Goal: Information Seeking & Learning: Check status

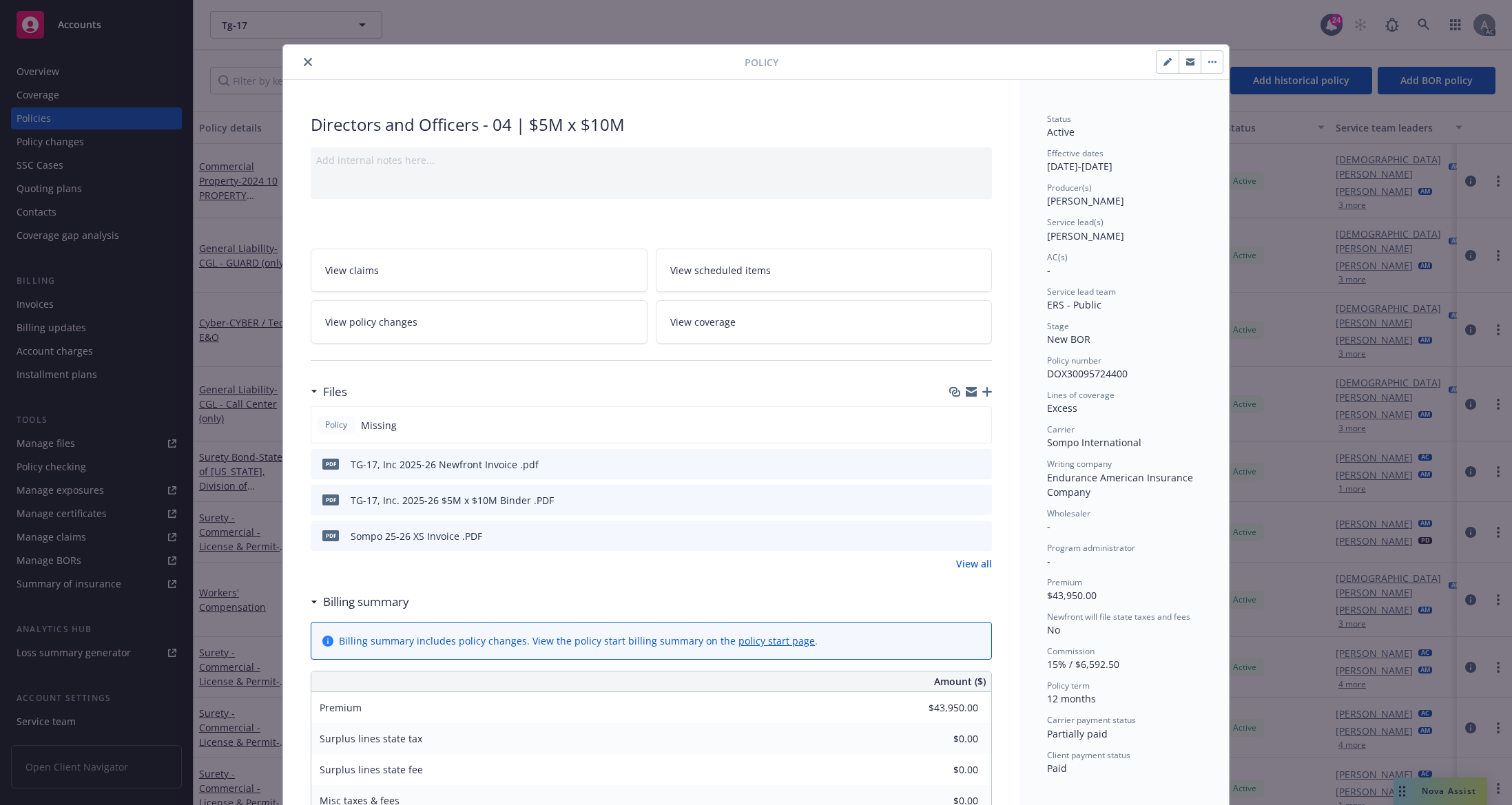
click at [304, 59] on icon "close" at bounding box center [308, 62] width 8 height 8
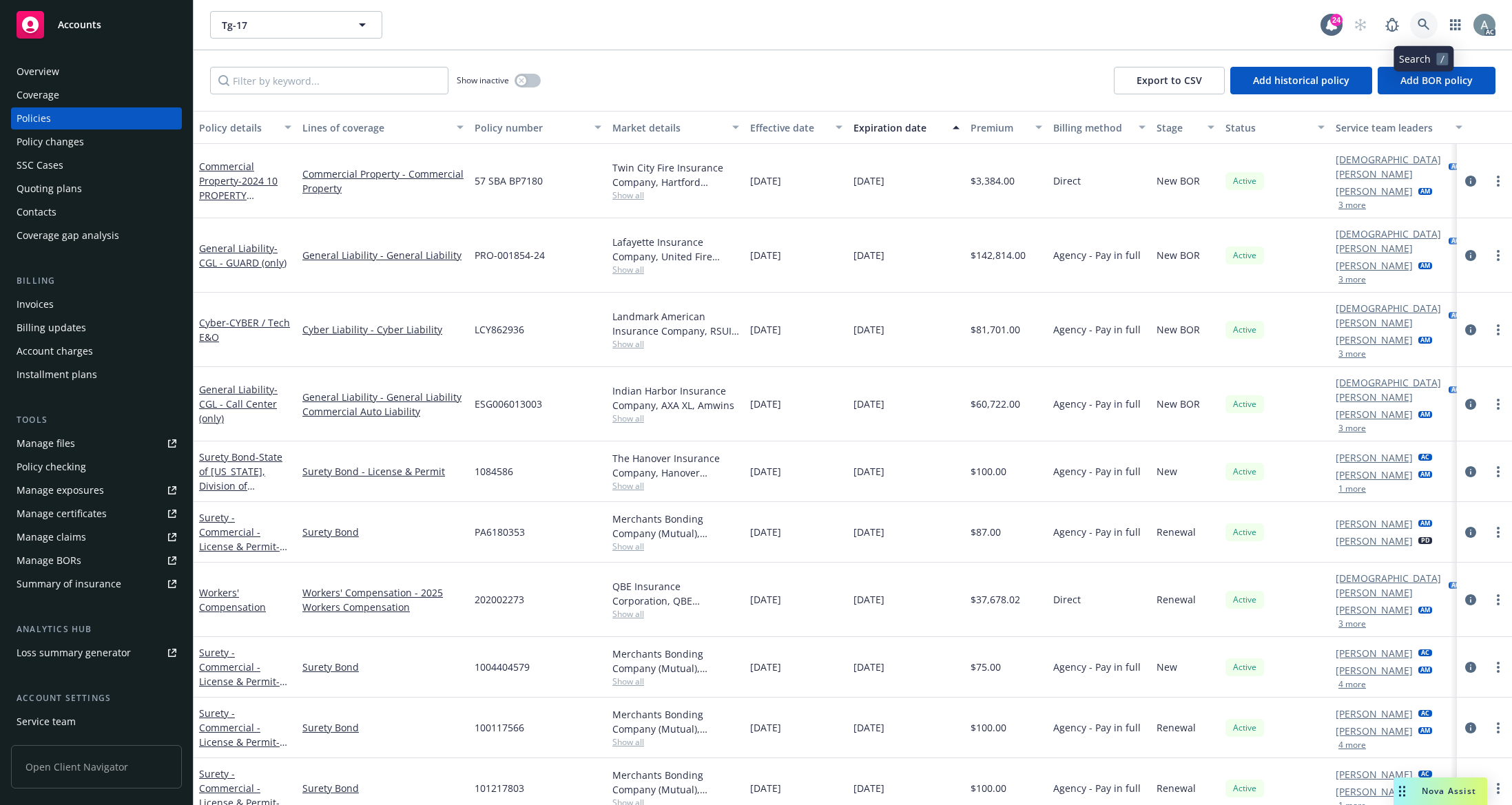
click at [1428, 21] on icon at bounding box center [1424, 25] width 12 height 12
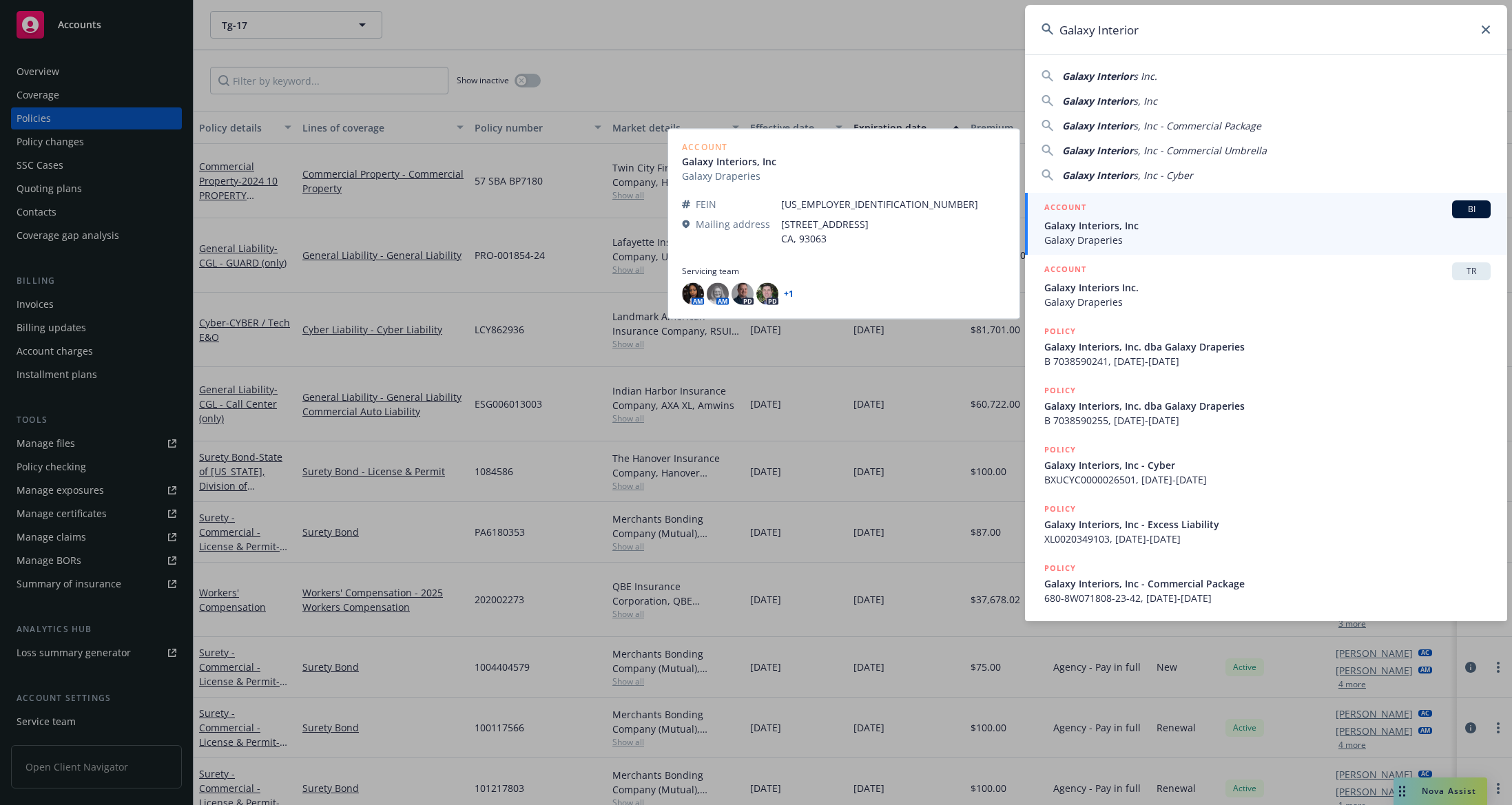
type input "Galaxy Interior"
click at [1188, 228] on span "Galaxy Interiors, Inc" at bounding box center [1267, 225] width 446 height 14
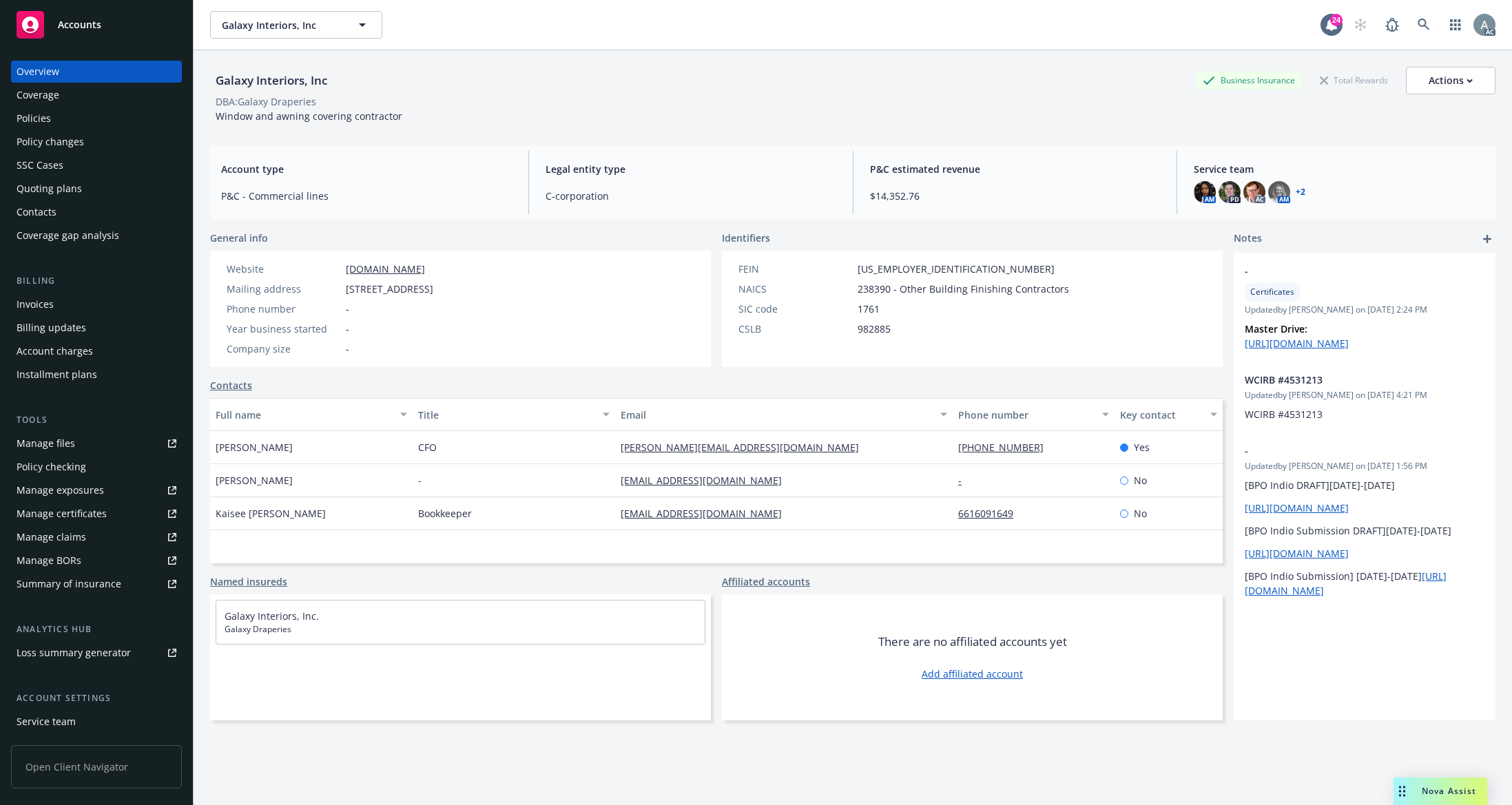
click at [61, 123] on div "Policies" at bounding box center [96, 119] width 160 height 22
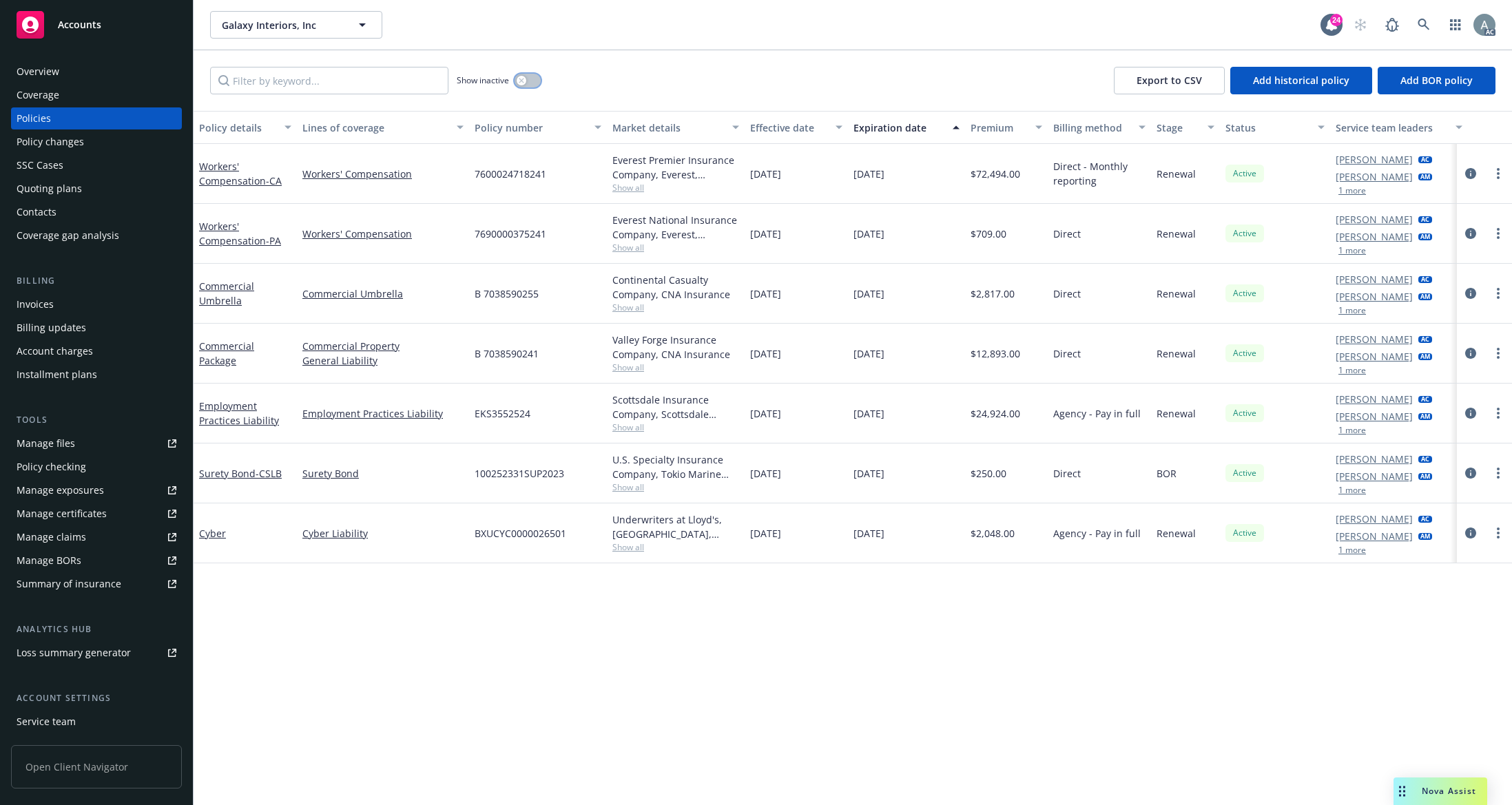
click at [534, 83] on button "button" at bounding box center [528, 81] width 26 height 14
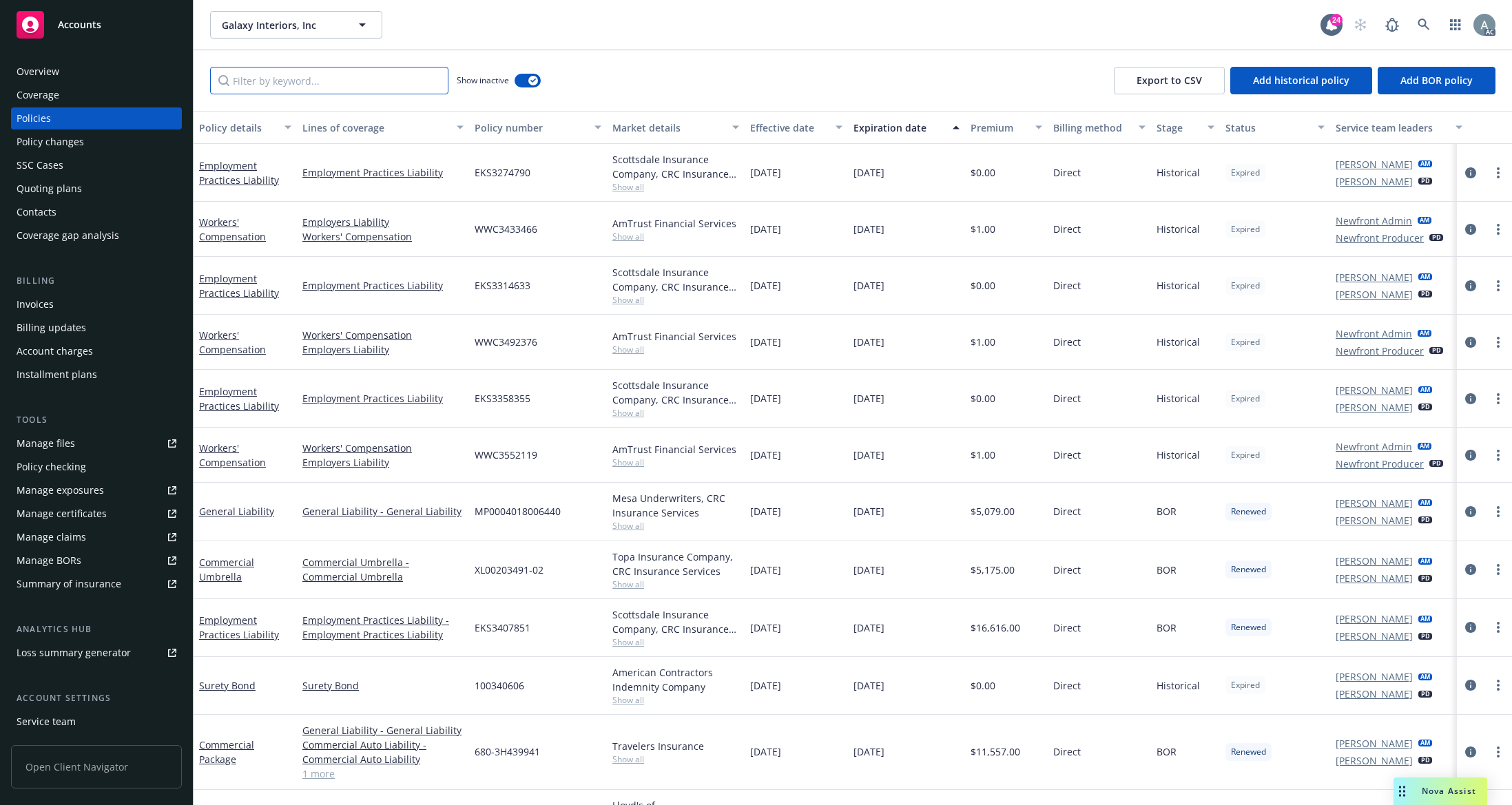
click at [362, 85] on input "Filter by keyword..." at bounding box center [329, 81] width 238 height 28
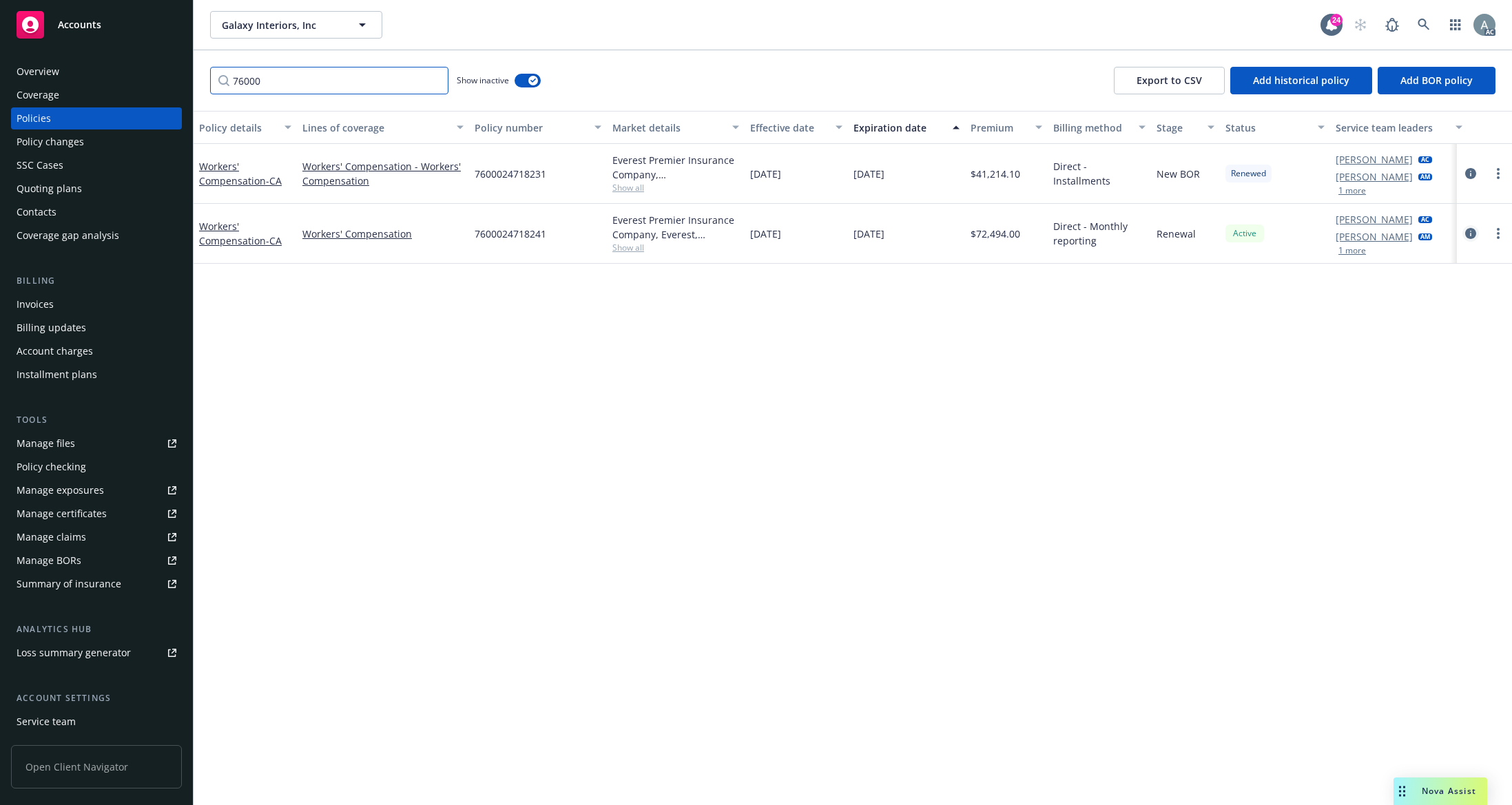
type input "76000"
click at [1471, 234] on icon "circleInformation" at bounding box center [1471, 233] width 11 height 11
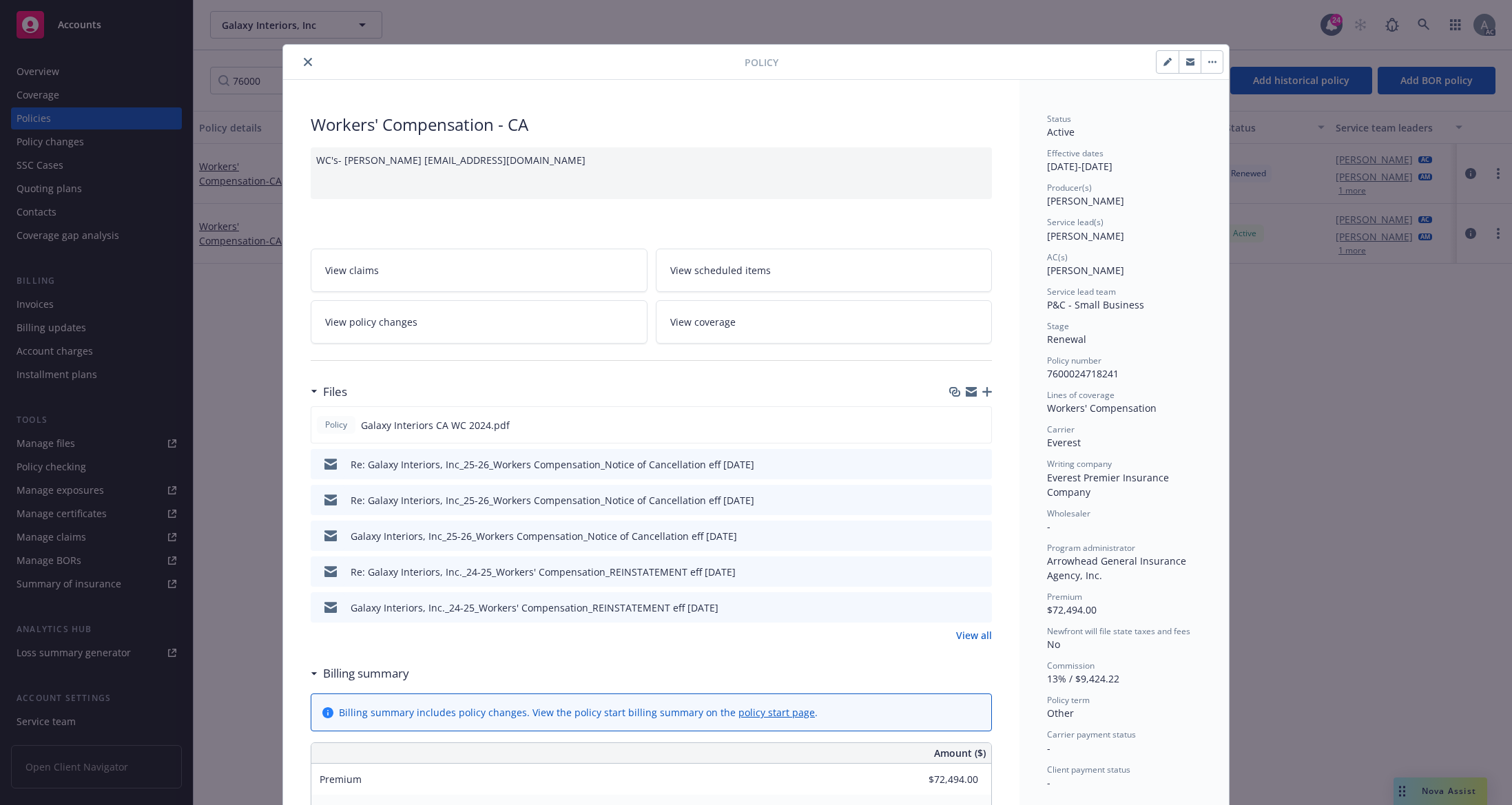
click at [393, 326] on span "View policy changes" at bounding box center [372, 322] width 93 height 14
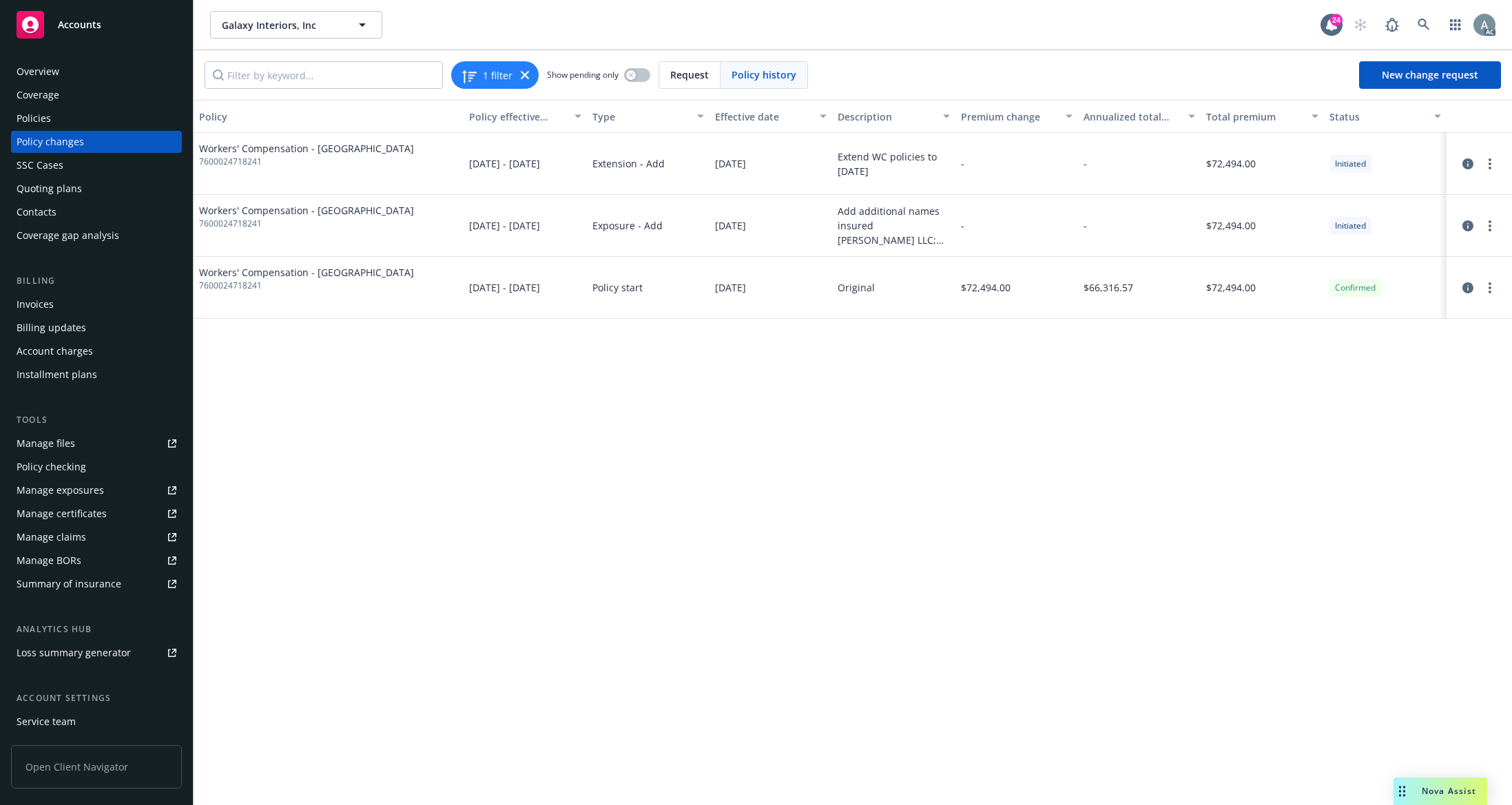
click at [1470, 164] on icon "circleInformation" at bounding box center [1468, 164] width 11 height 11
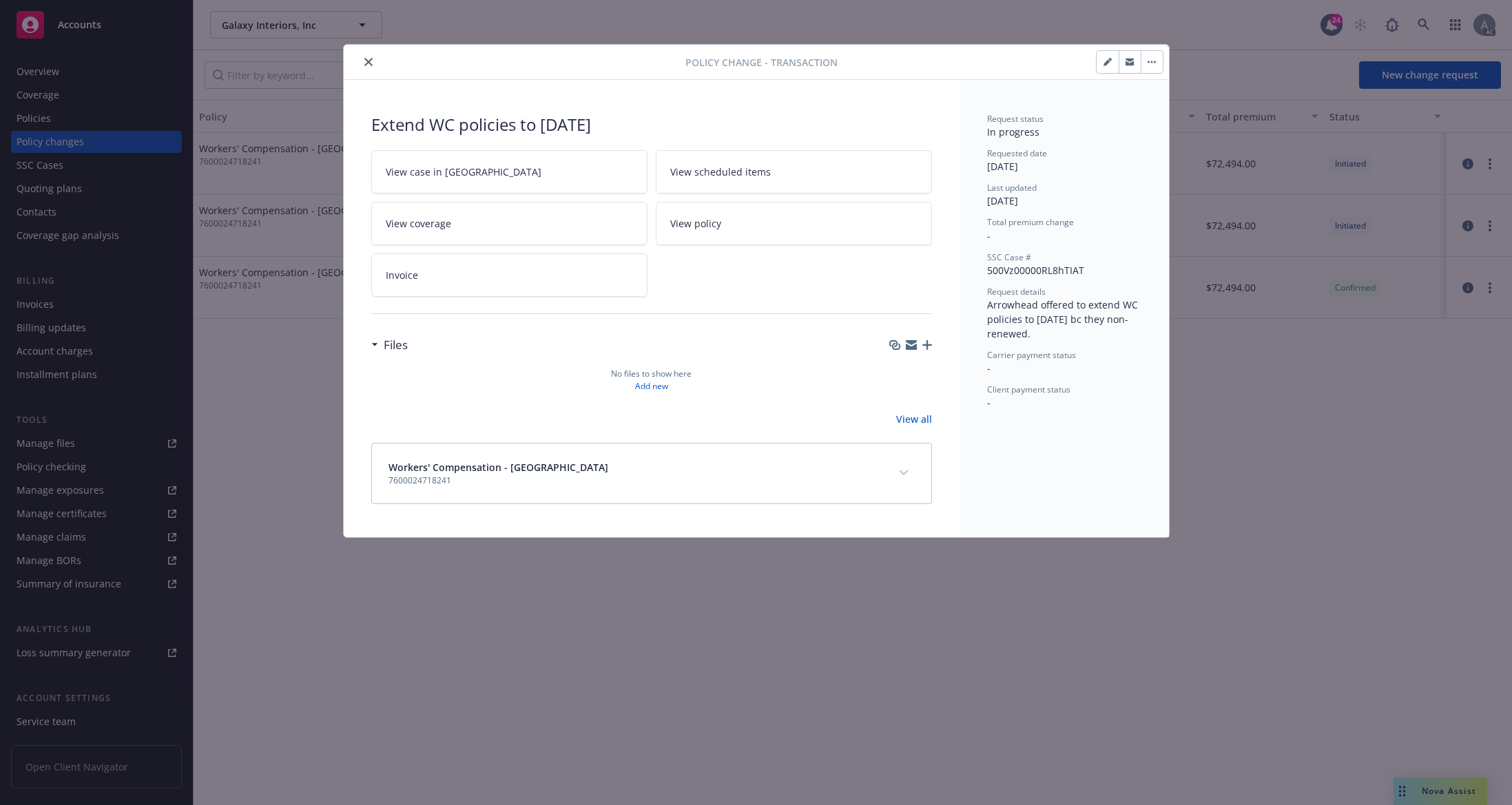
click at [372, 59] on icon "close" at bounding box center [369, 62] width 8 height 8
